Goal: Information Seeking & Learning: Check status

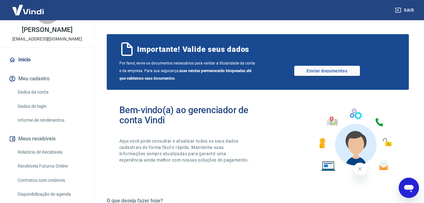
scroll to position [63, 0]
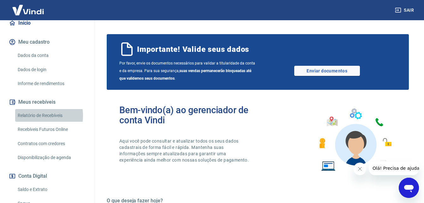
click at [39, 122] on link "Relatório de Recebíveis" at bounding box center [51, 115] width 72 height 13
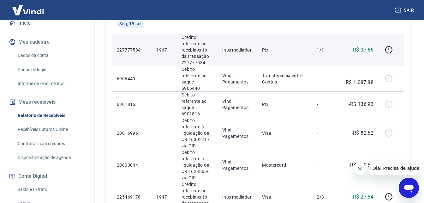
scroll to position [221, 0]
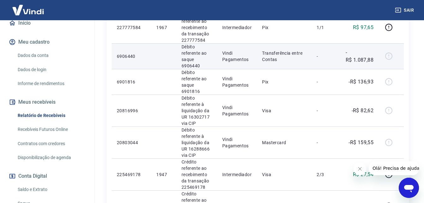
click at [366, 58] on p "-R$ 1.087,88" at bounding box center [360, 56] width 28 height 15
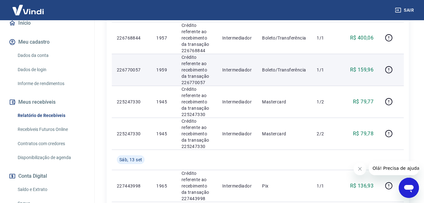
scroll to position [569, 0]
